Goal: Check status: Check status

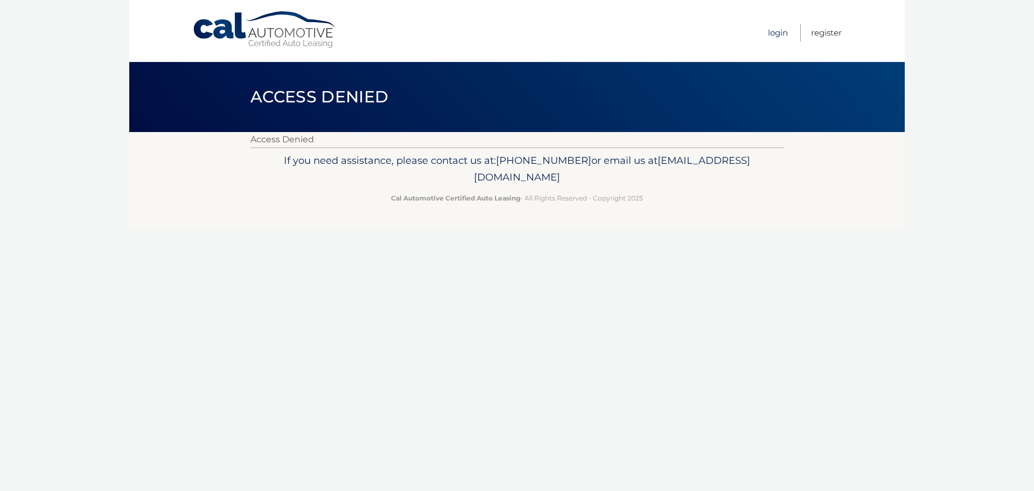
click at [778, 34] on link "Login" at bounding box center [778, 33] width 20 height 18
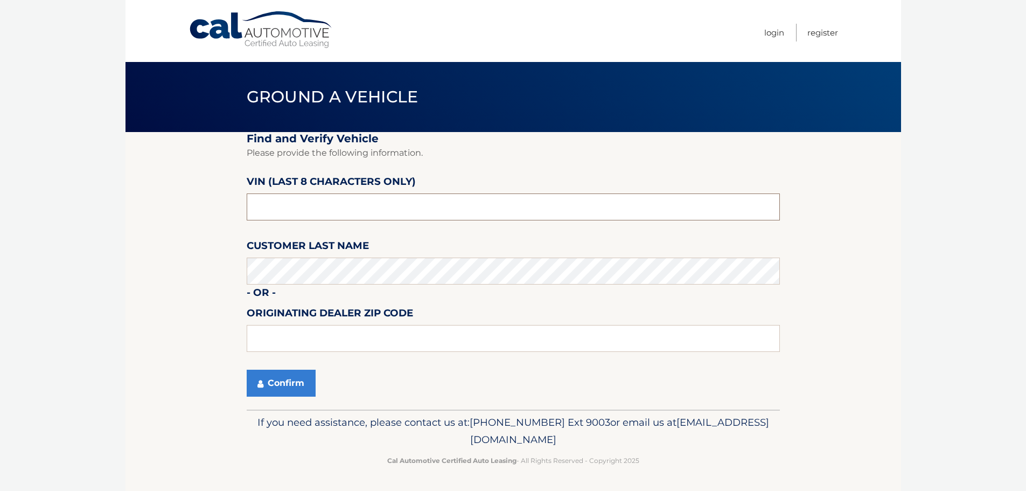
click at [335, 203] on input "text" at bounding box center [513, 206] width 533 height 27
type input "NT212899"
type input "15642"
click at [280, 386] on button "Confirm" at bounding box center [281, 383] width 69 height 27
